Goal: Task Accomplishment & Management: Manage account settings

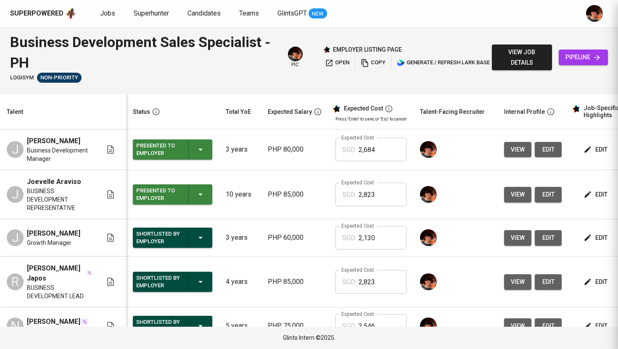
scroll to position [33, 0]
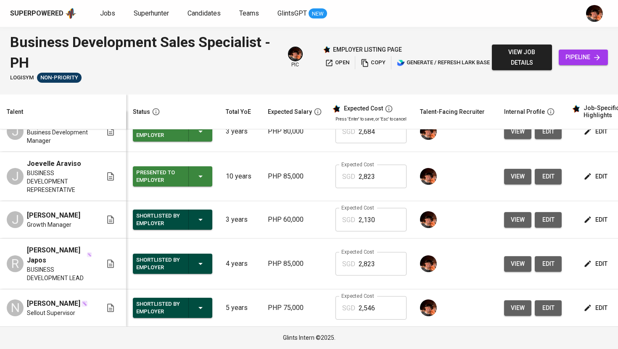
click at [523, 309] on button "view" at bounding box center [517, 309] width 27 height 16
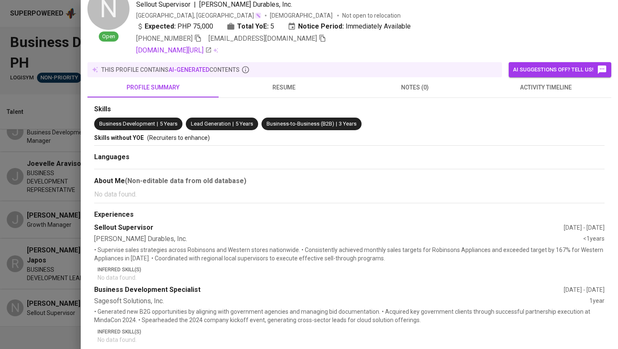
scroll to position [53, 0]
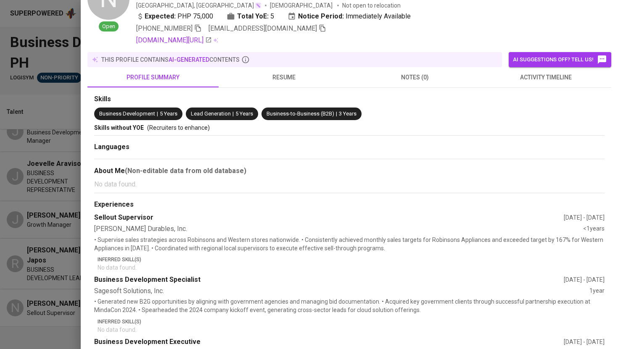
click at [62, 116] on div at bounding box center [309, 174] width 618 height 349
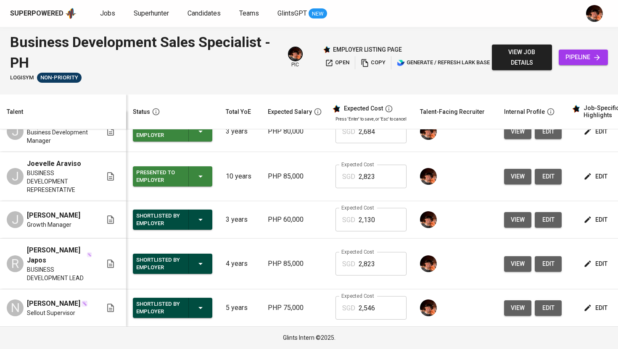
click at [594, 309] on span "edit" at bounding box center [596, 308] width 22 height 11
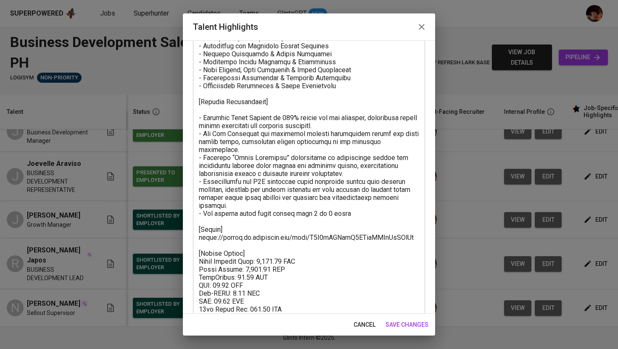
scroll to position [292, 0]
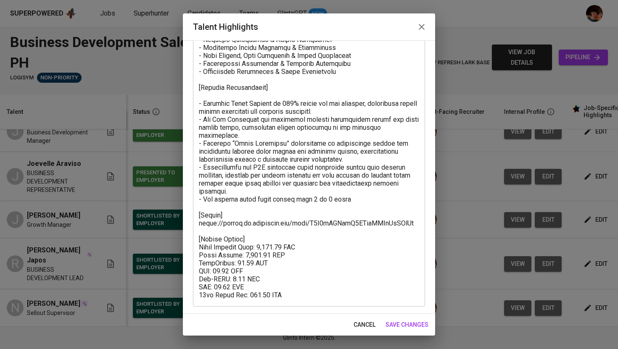
click at [421, 29] on icon "button" at bounding box center [422, 27] width 10 height 10
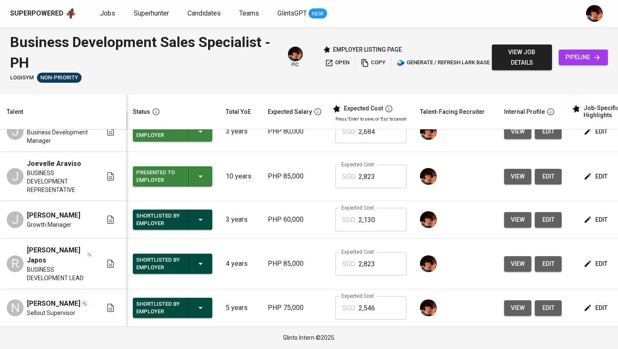
click at [594, 303] on span "edit" at bounding box center [596, 308] width 22 height 11
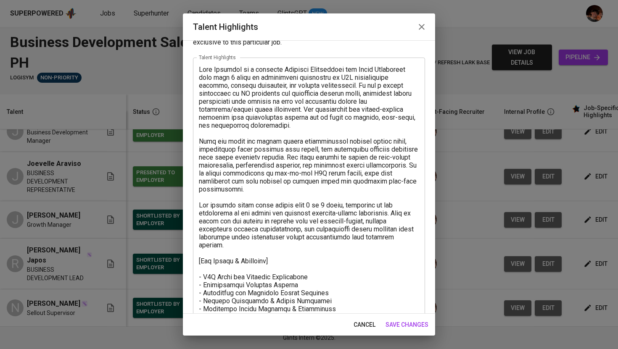
scroll to position [89, 0]
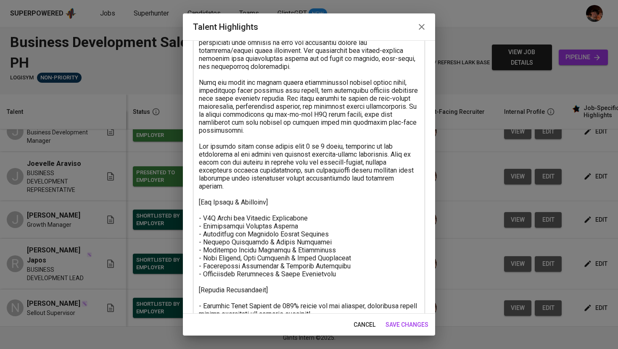
click at [424, 27] on icon "button" at bounding box center [422, 27] width 10 height 10
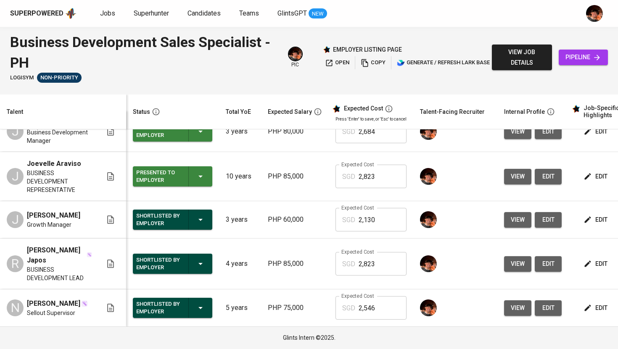
drag, startPoint x: 27, startPoint y: 246, endPoint x: 79, endPoint y: 256, distance: 53.1
click at [79, 256] on span "[PERSON_NAME] Japos" at bounding box center [56, 256] width 59 height 20
copy span "[PERSON_NAME] Japos"
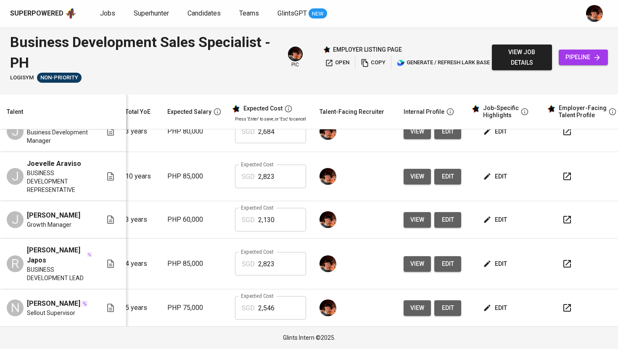
scroll to position [0, 108]
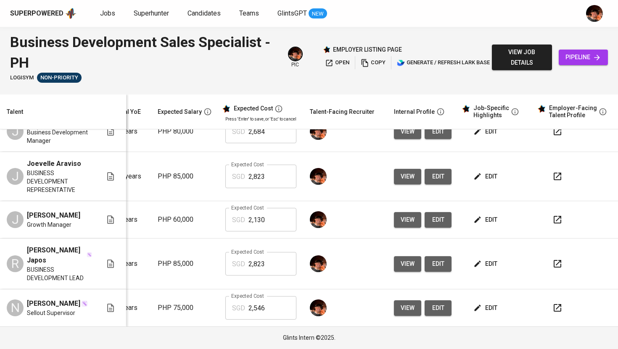
click at [485, 260] on span "edit" at bounding box center [486, 264] width 22 height 11
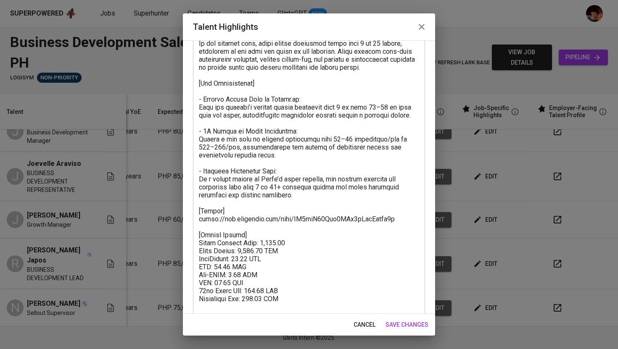
scroll to position [404, 0]
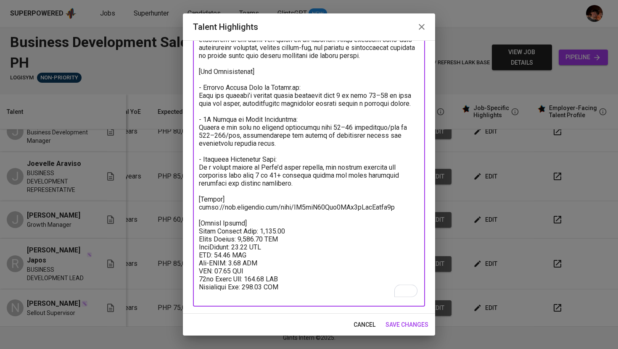
drag, startPoint x: 239, startPoint y: 240, endPoint x: 256, endPoint y: 241, distance: 16.4
click at [422, 26] on icon "button" at bounding box center [422, 27] width 6 height 6
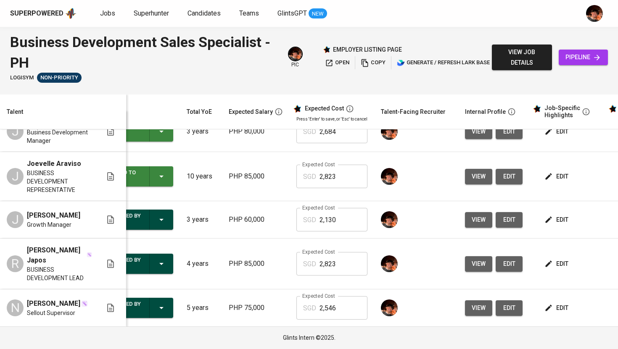
scroll to position [0, 0]
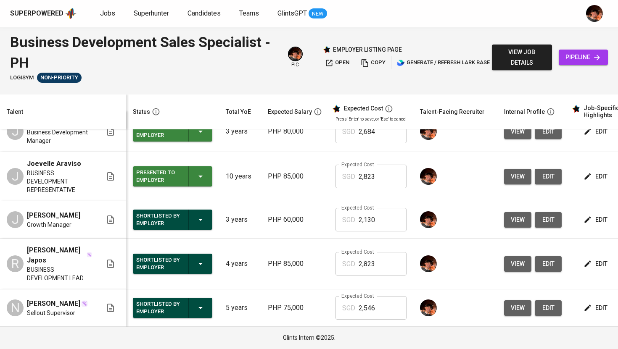
drag, startPoint x: 29, startPoint y: 211, endPoint x: 82, endPoint y: 212, distance: 53.4
click at [82, 212] on div "J [PERSON_NAME] Growth Manager" at bounding box center [54, 220] width 95 height 18
copy span "[PERSON_NAME]"
click at [594, 219] on span "edit" at bounding box center [596, 220] width 22 height 11
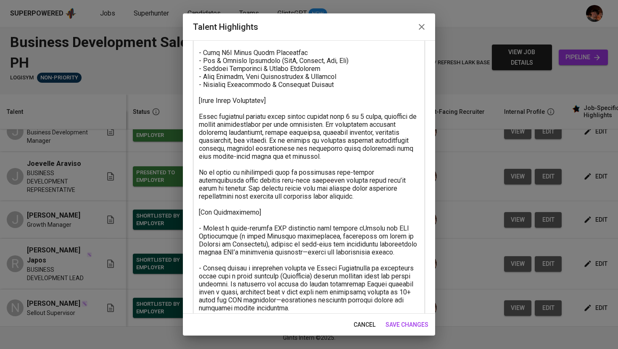
scroll to position [180, 0]
